Goal: Transaction & Acquisition: Purchase product/service

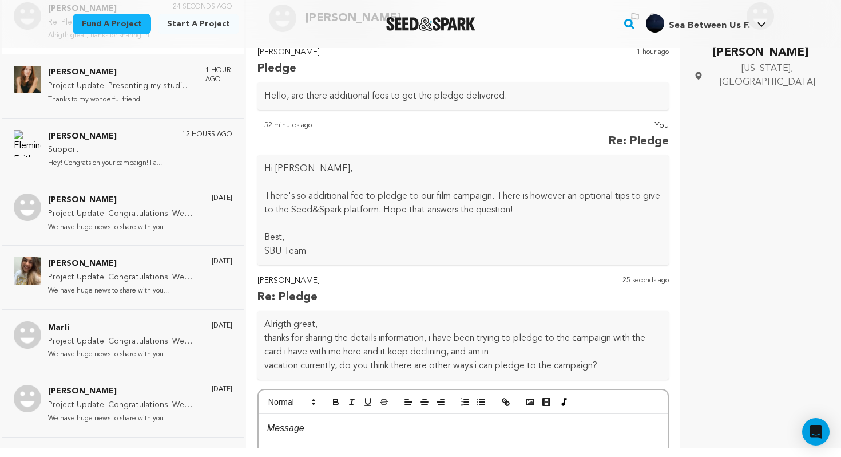
scroll to position [120, 0]
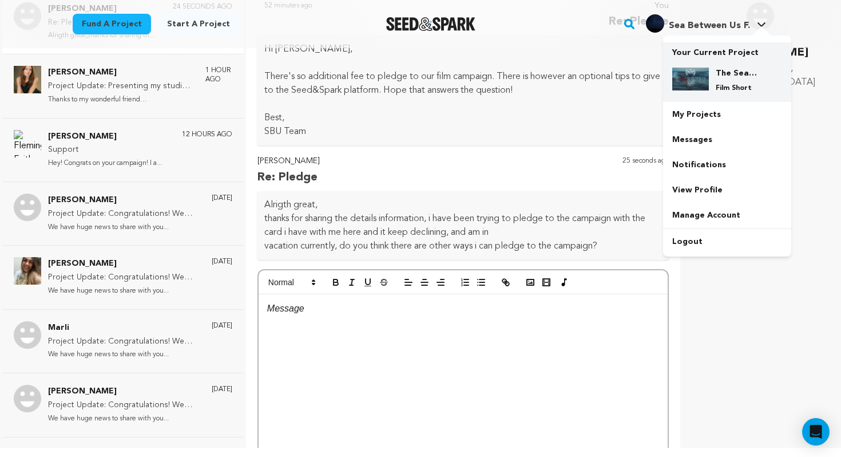
click at [709, 76] on div "The Sea Between Us Film Short" at bounding box center [736, 80] width 55 height 25
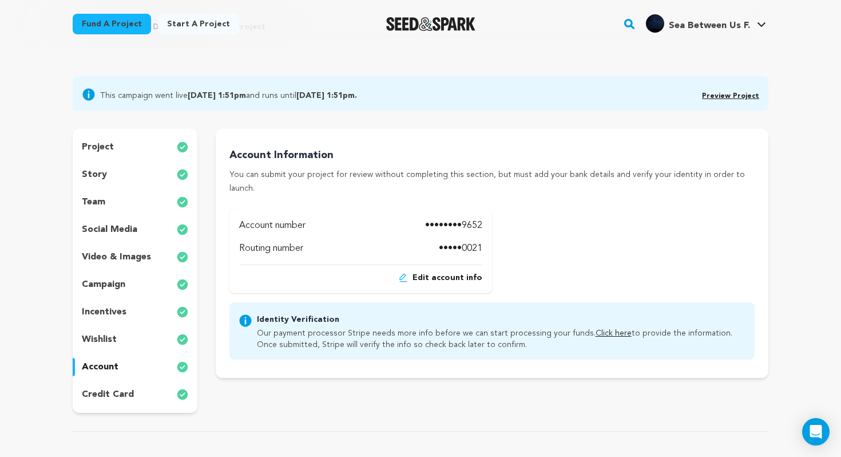
scroll to position [60, 0]
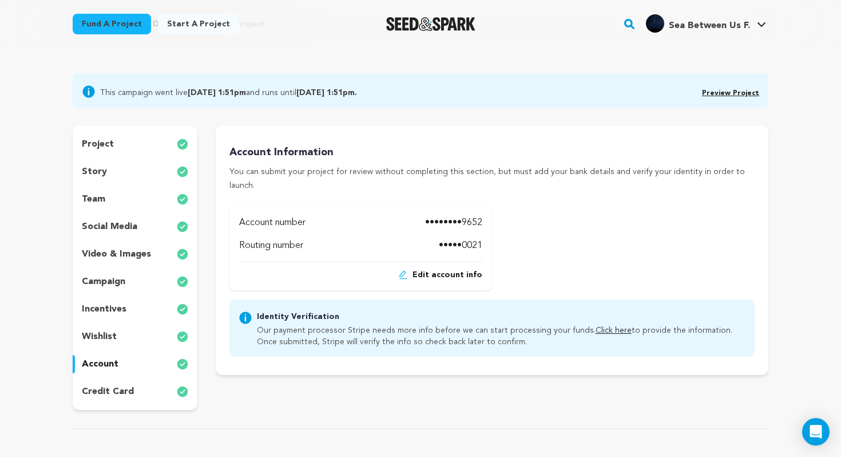
click at [598, 326] on link "Click here" at bounding box center [614, 330] width 36 height 8
drag, startPoint x: 387, startPoint y: 89, endPoint x: 425, endPoint y: 89, distance: 37.2
click at [425, 89] on div "This campaign went live July 23, 2025 1:51pm and runs until August 22, 2025 1:5…" at bounding box center [420, 90] width 677 height 16
copy b "1:51pm."
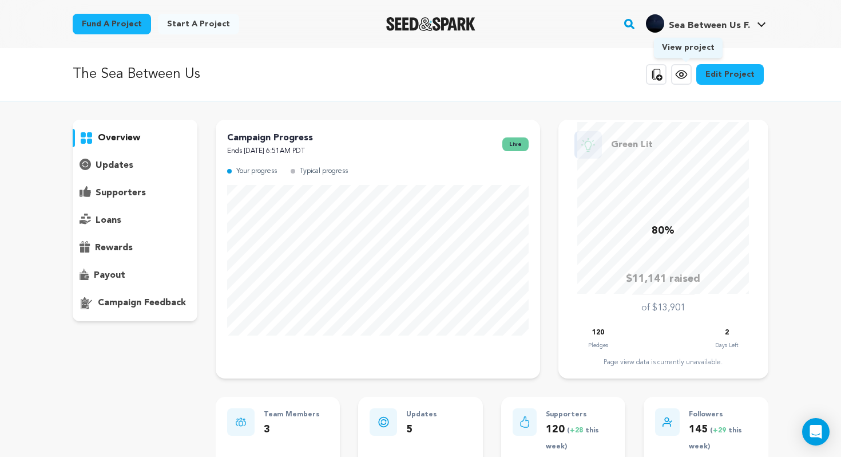
click at [690, 65] on link "View project" at bounding box center [681, 74] width 21 height 21
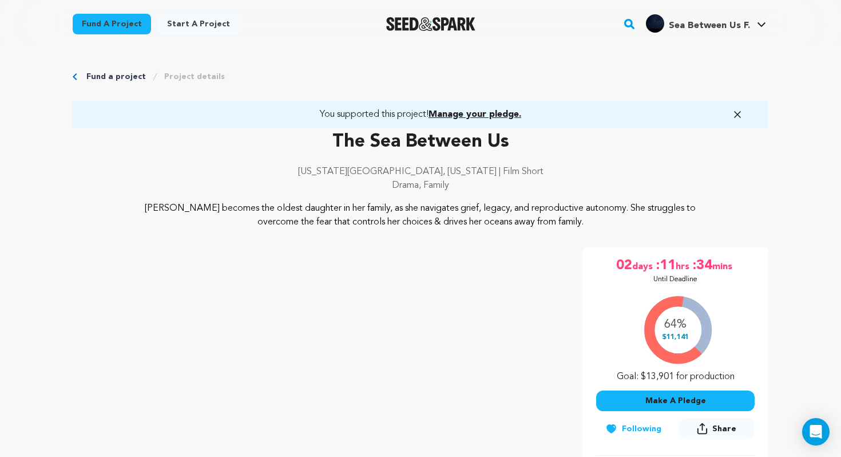
scroll to position [89, 0]
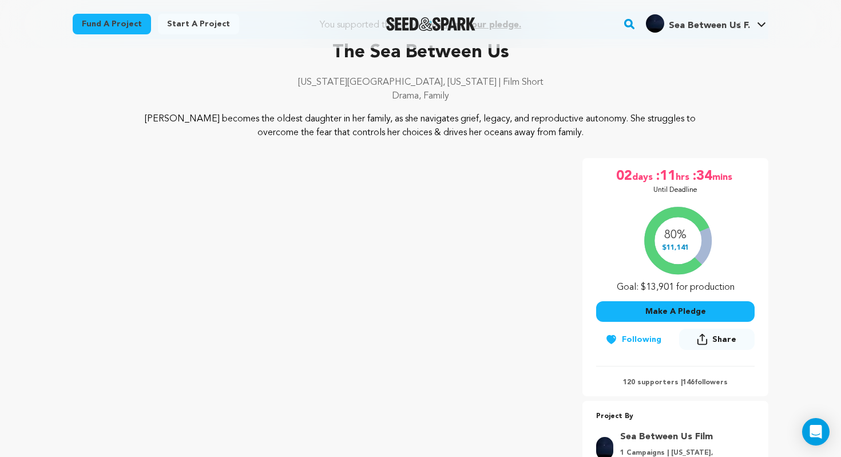
click at [655, 311] on button "Make A Pledge" at bounding box center [675, 311] width 158 height 21
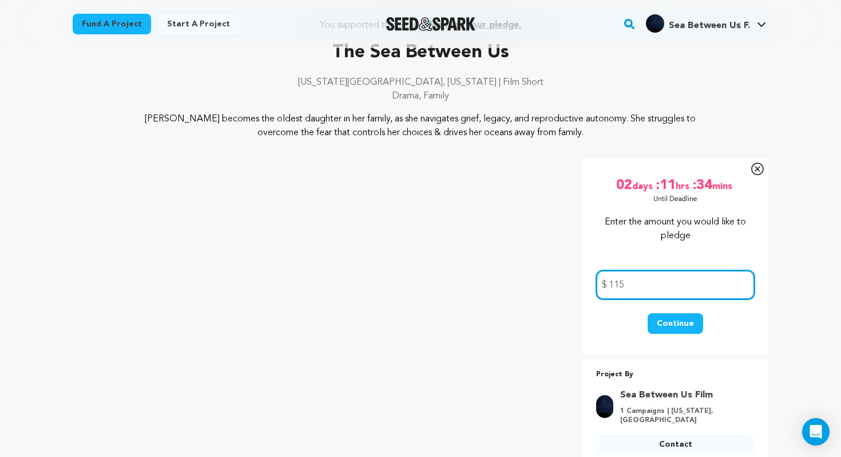
type input "115"
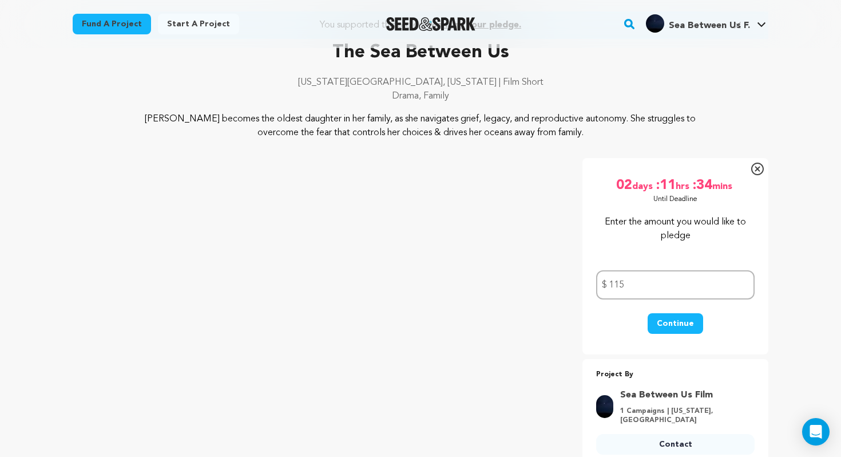
click at [678, 315] on button "Continue" at bounding box center [675, 323] width 55 height 21
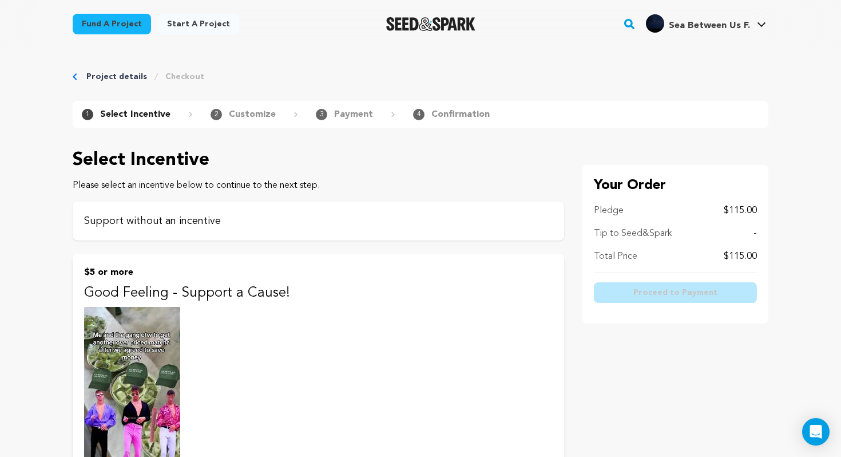
click at [355, 223] on p "Support without an incentive" at bounding box center [318, 221] width 469 height 16
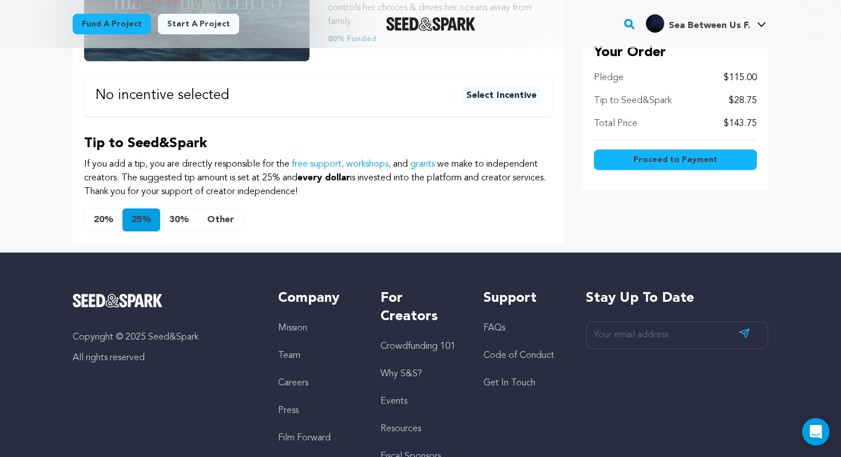
scroll to position [296, 0]
click at [223, 215] on button "Other" at bounding box center [220, 220] width 45 height 23
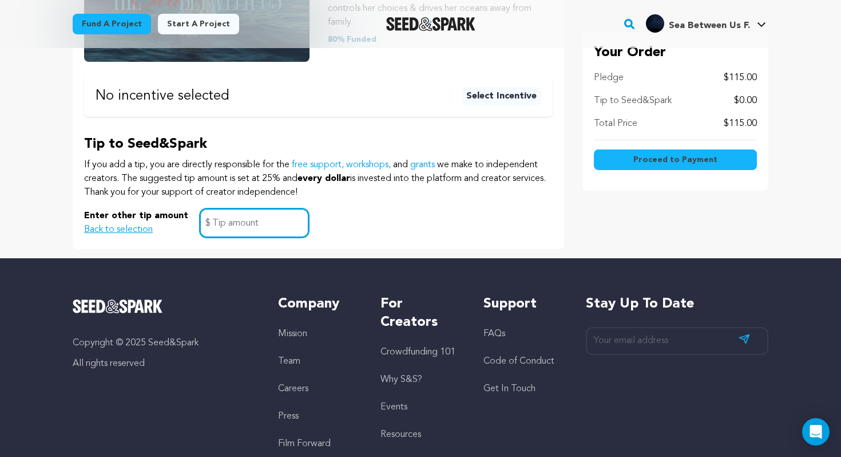
click at [244, 220] on input "text" at bounding box center [254, 222] width 109 height 29
type input "0"
click at [654, 154] on span "Proceed to Payment" at bounding box center [675, 159] width 84 height 11
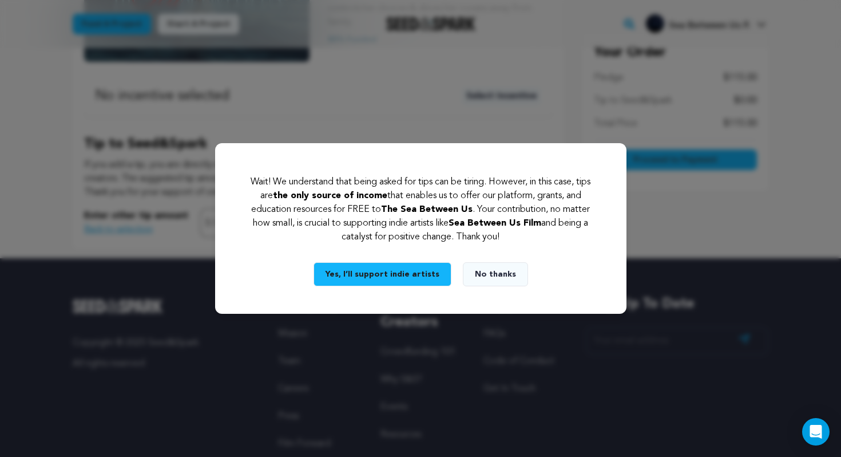
click at [514, 273] on button "No thanks" at bounding box center [495, 274] width 65 height 24
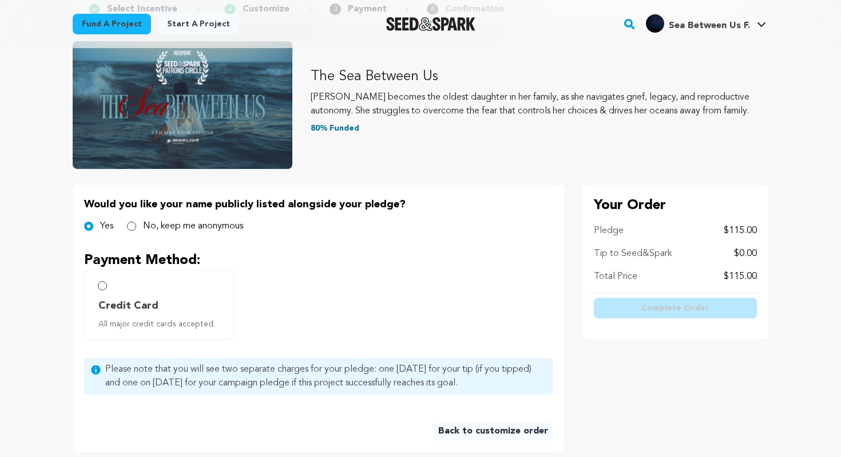
scroll to position [133, 0]
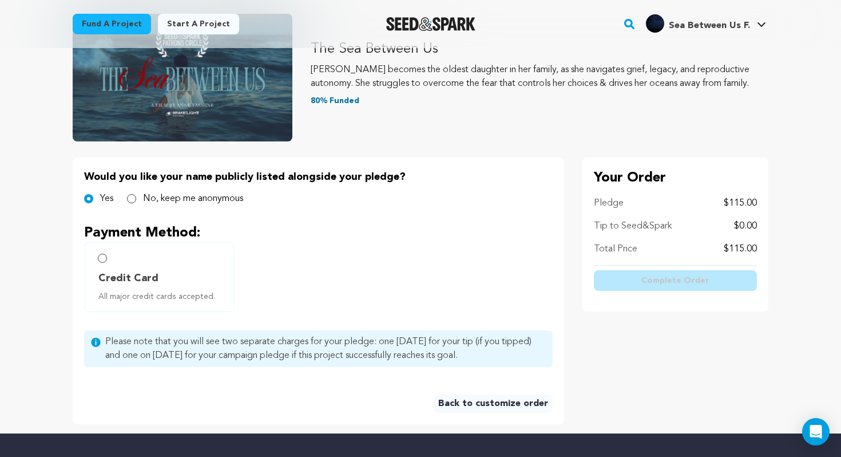
click at [192, 200] on label "No, keep me anonymous" at bounding box center [193, 199] width 100 height 14
click at [136, 200] on input "No, keep me anonymous" at bounding box center [131, 198] width 9 height 9
radio input "true"
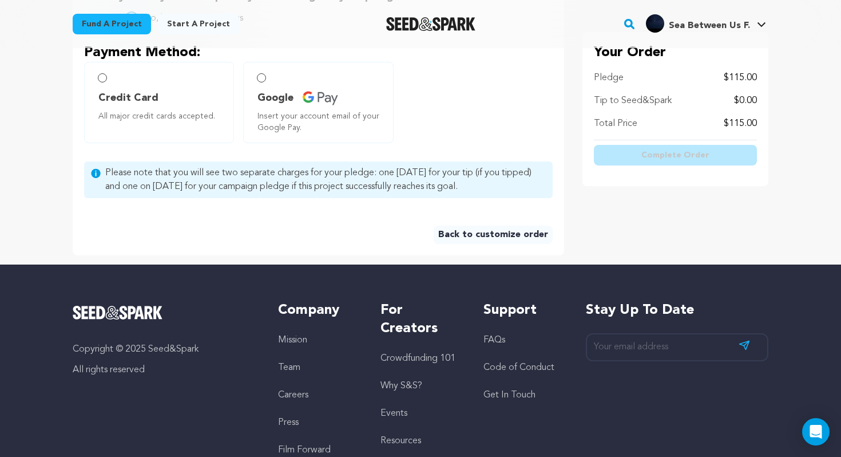
scroll to position [276, 0]
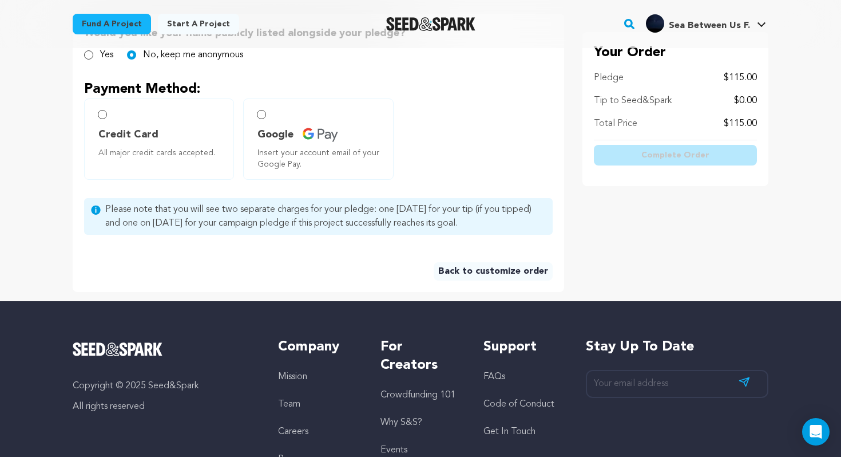
click at [155, 138] on span "Credit Card" at bounding box center [161, 134] width 126 height 16
radio input "true"
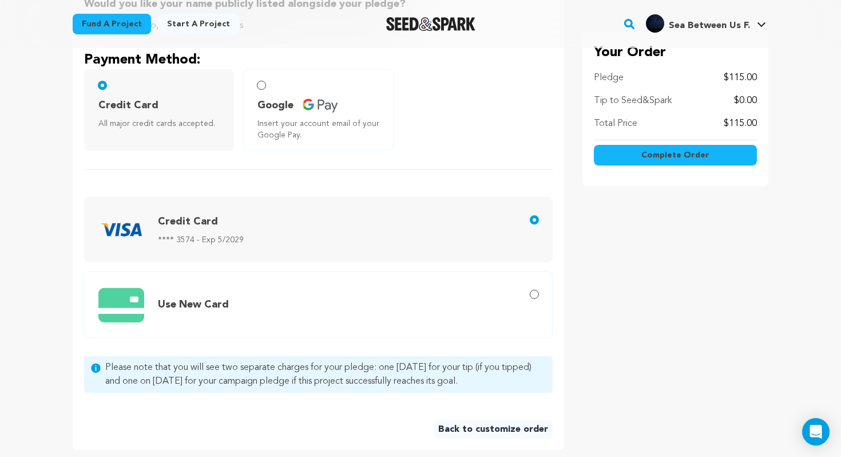
scroll to position [299, 0]
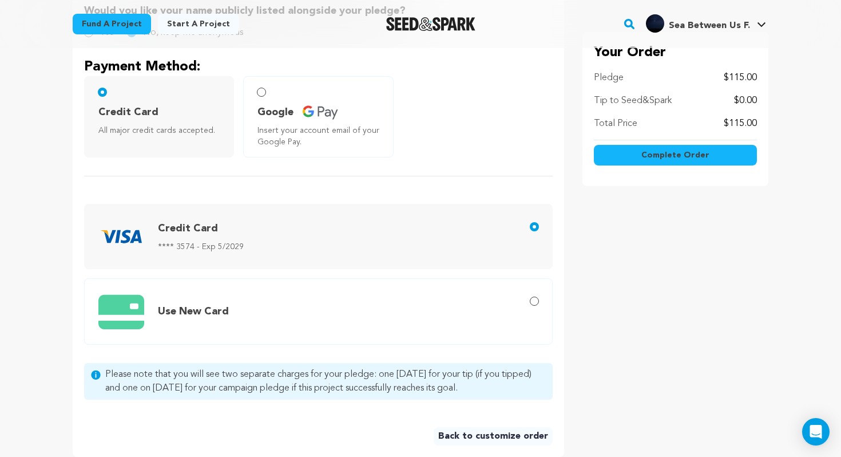
click at [657, 156] on span "Complete Order" at bounding box center [675, 154] width 68 height 11
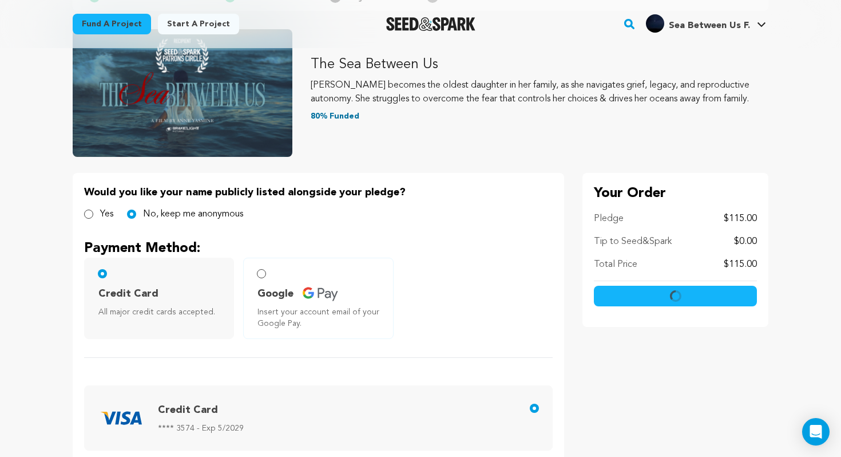
scroll to position [117, 0]
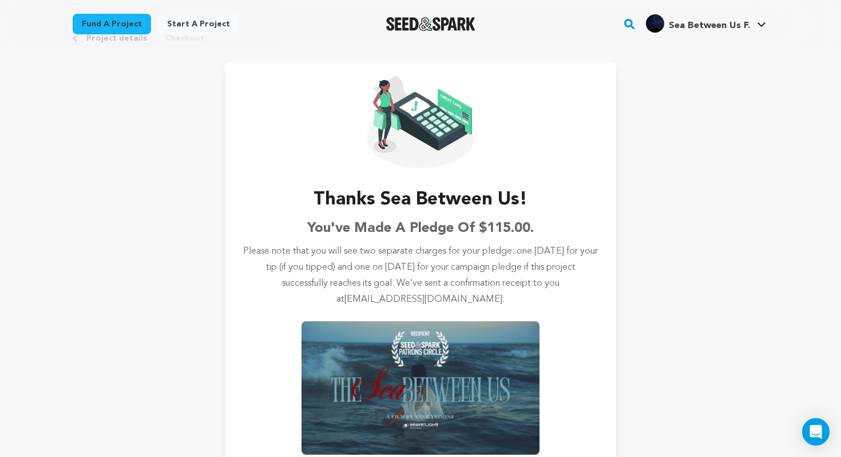
scroll to position [108, 0]
